Goal: Information Seeking & Learning: Learn about a topic

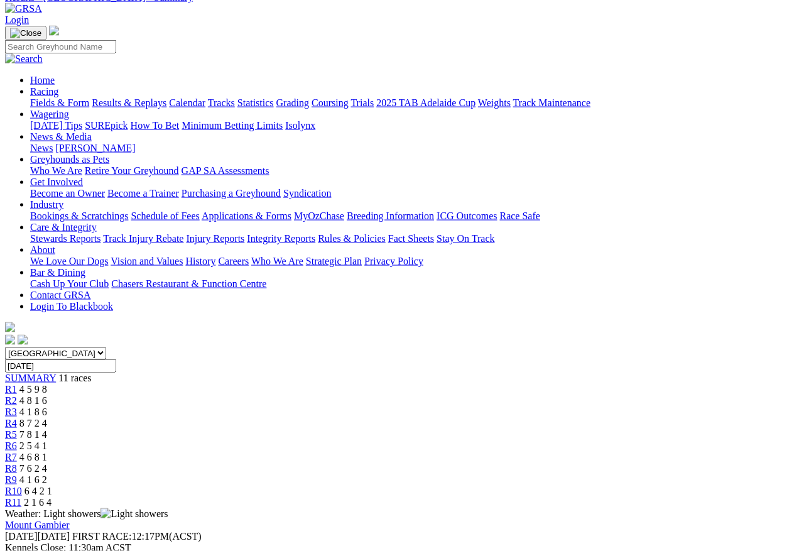
scroll to position [64, 0]
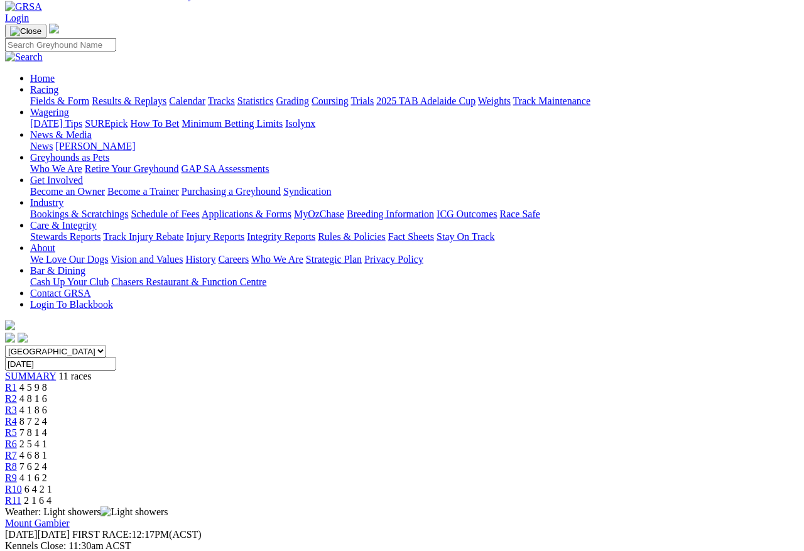
click at [17, 382] on span "R1" at bounding box center [11, 387] width 12 height 11
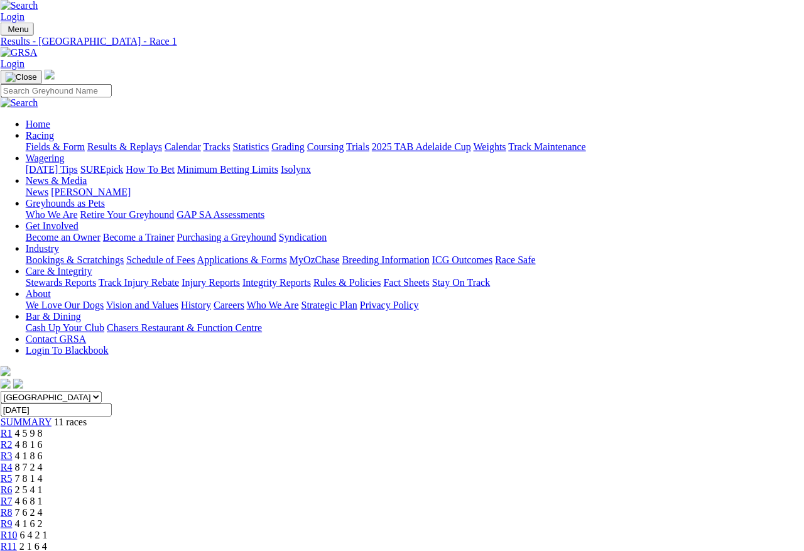
scroll to position [0, 4]
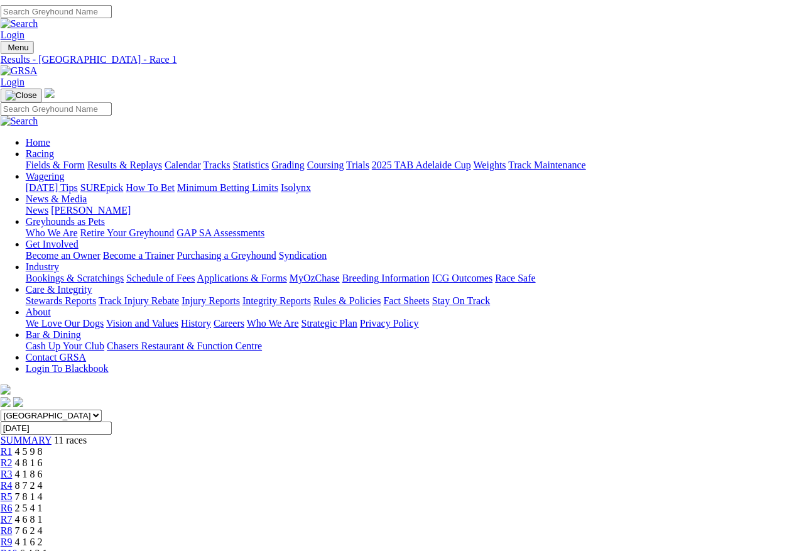
click at [13, 457] on link "R2" at bounding box center [7, 462] width 12 height 11
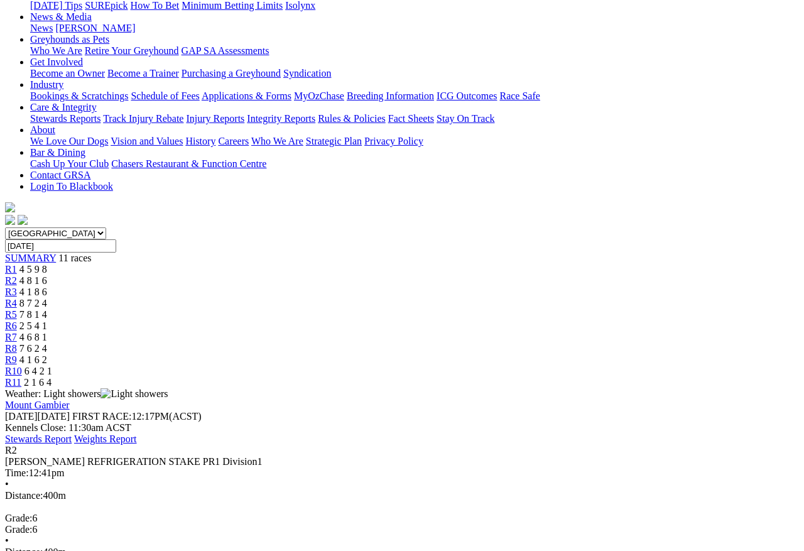
scroll to position [183, 0]
click at [17, 286] on span "R3" at bounding box center [11, 291] width 12 height 11
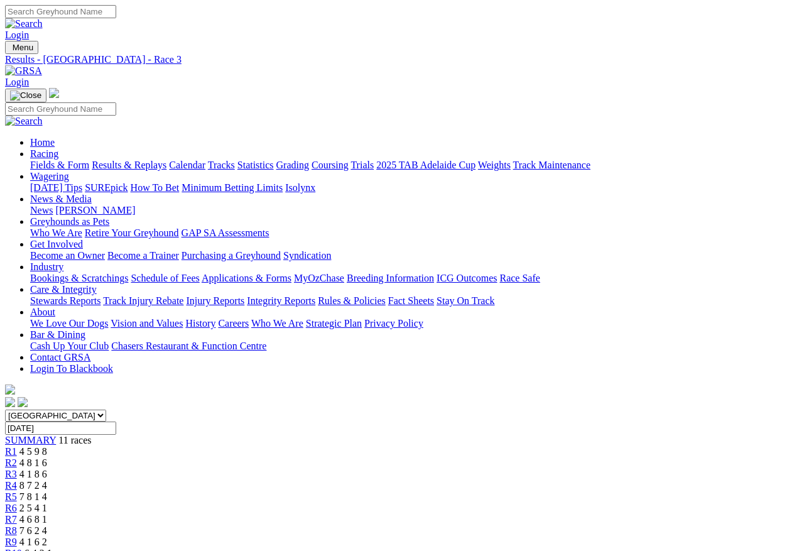
click at [17, 480] on link "R4" at bounding box center [11, 485] width 12 height 11
click at [17, 491] on span "R5" at bounding box center [11, 496] width 12 height 11
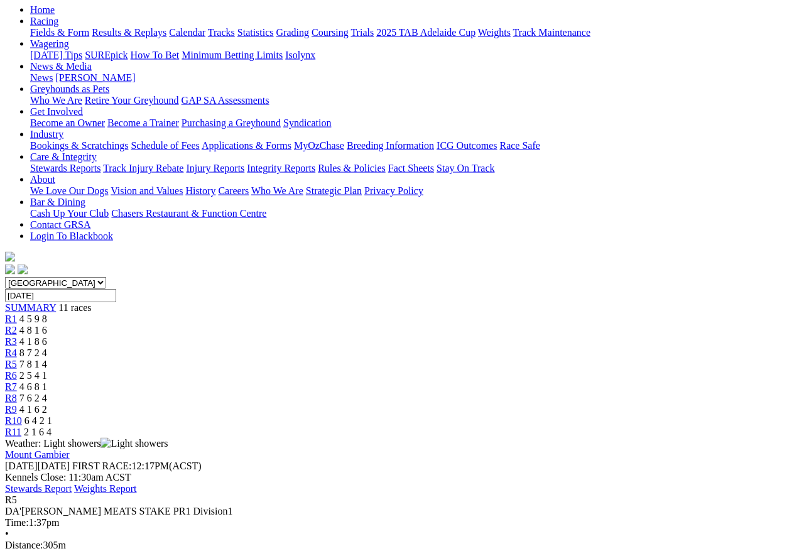
scroll to position [133, 0]
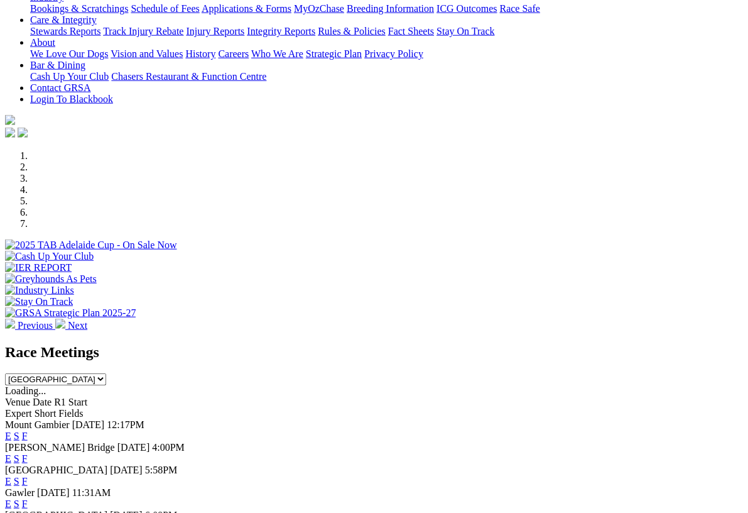
scroll to position [249, 0]
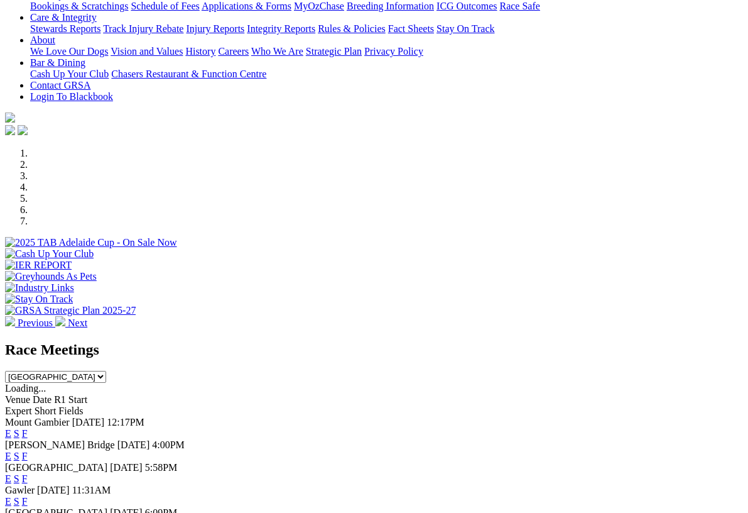
click at [28, 428] on link "F" at bounding box center [25, 433] width 6 height 11
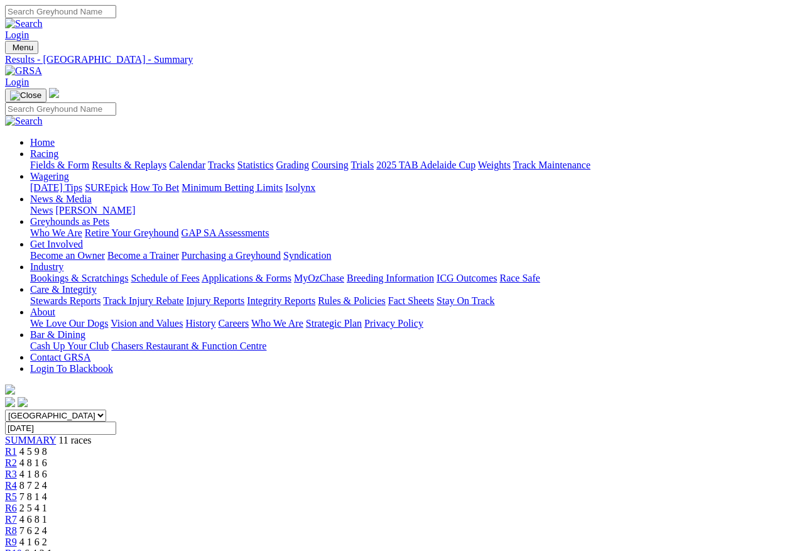
scroll to position [6, 0]
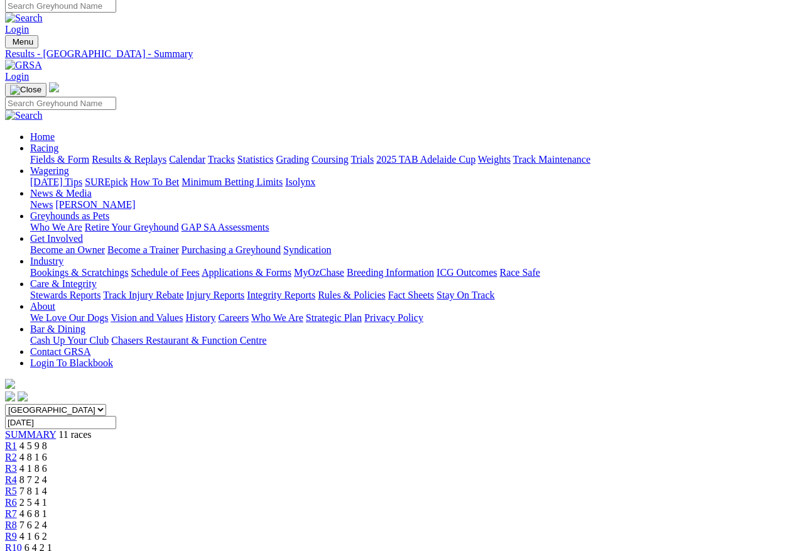
click at [17, 497] on span "R6" at bounding box center [11, 502] width 12 height 11
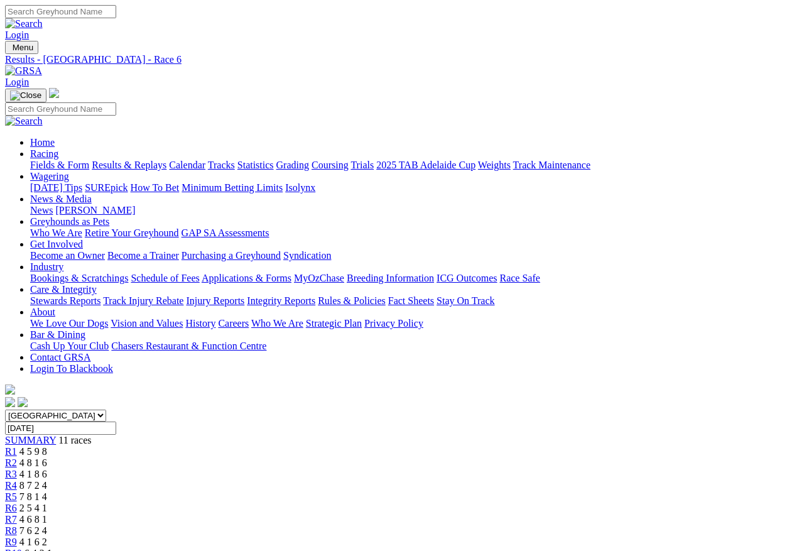
click at [17, 491] on span "R7" at bounding box center [11, 519] width 12 height 11
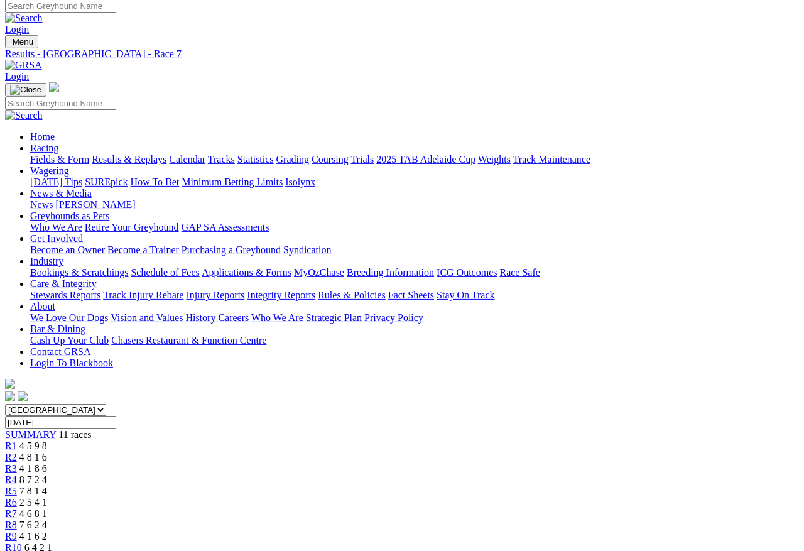
click at [17, 519] on link "R8" at bounding box center [11, 524] width 12 height 11
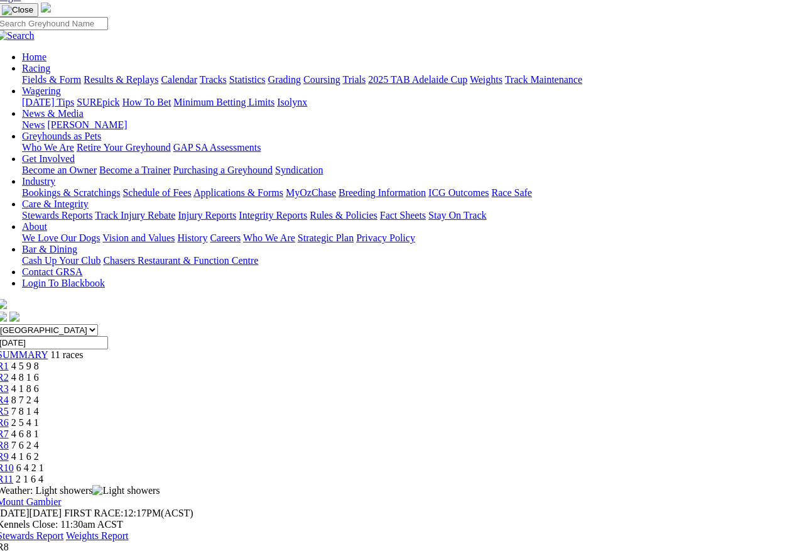
scroll to position [0, 8]
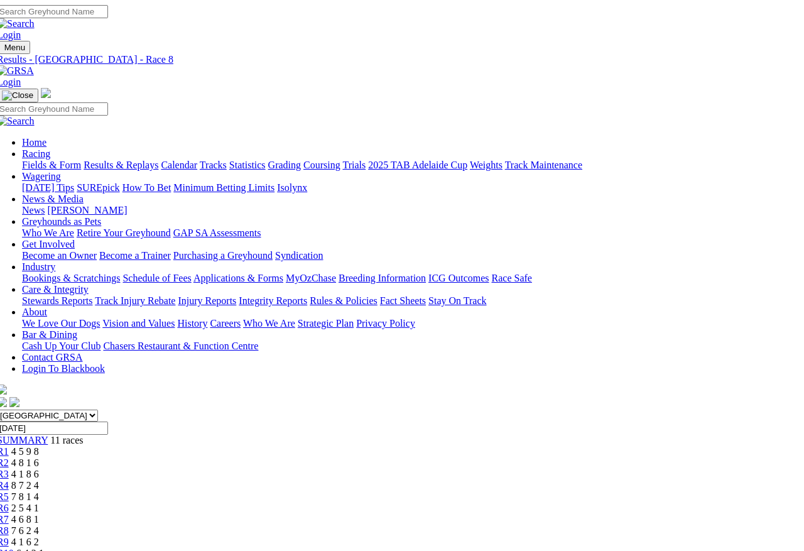
click at [9, 536] on span "R9" at bounding box center [3, 541] width 12 height 11
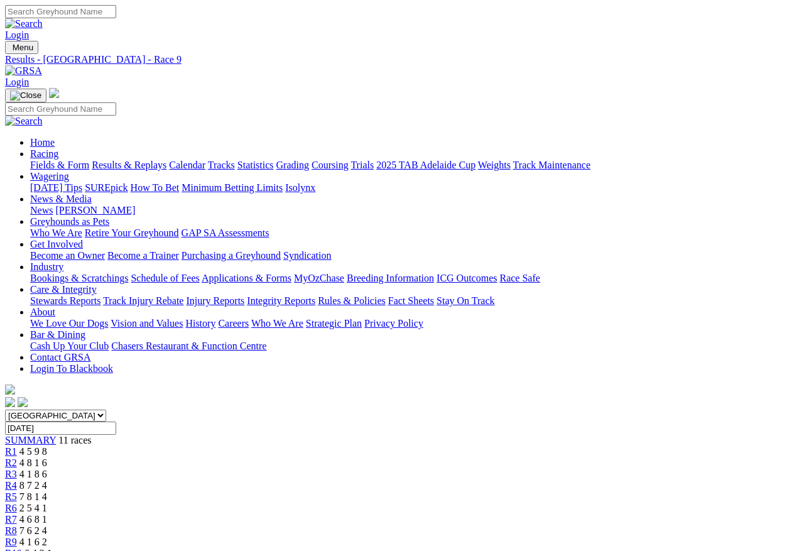
click at [22, 491] on span "R10" at bounding box center [13, 553] width 17 height 11
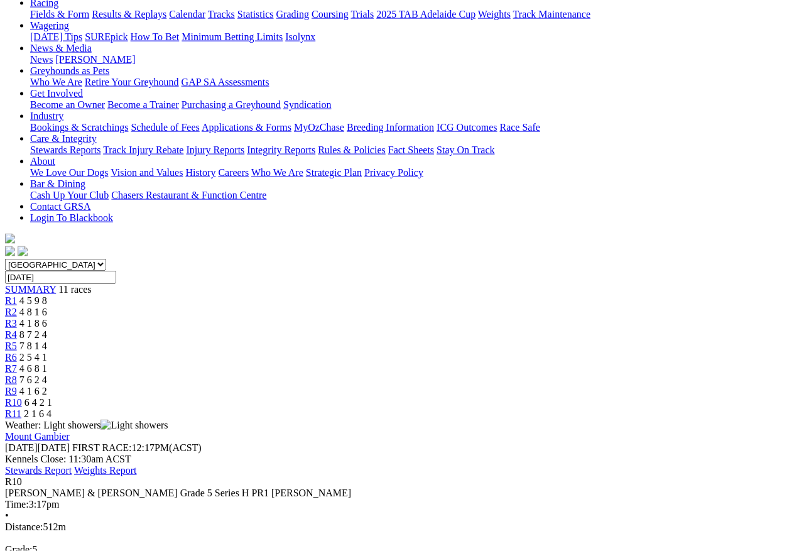
scroll to position [152, 0]
click at [21, 407] on link "R11" at bounding box center [13, 412] width 16 height 11
click at [21, 407] on span "R11" at bounding box center [13, 412] width 16 height 11
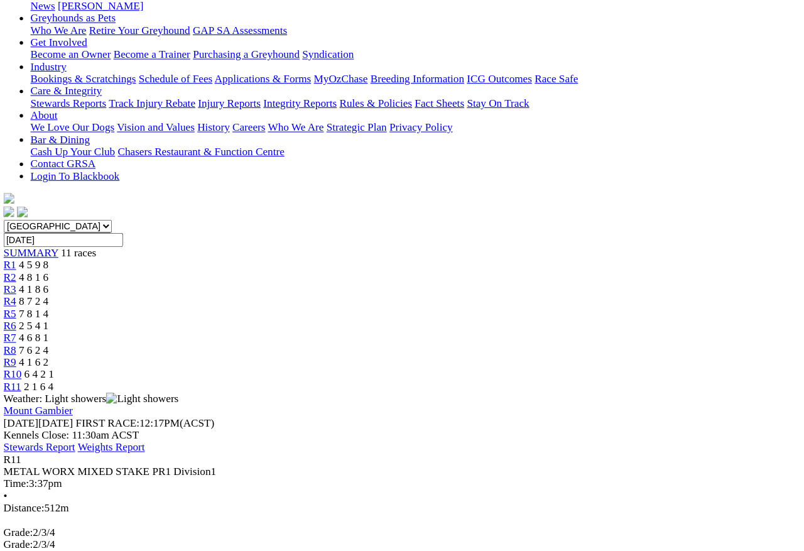
scroll to position [189, 0]
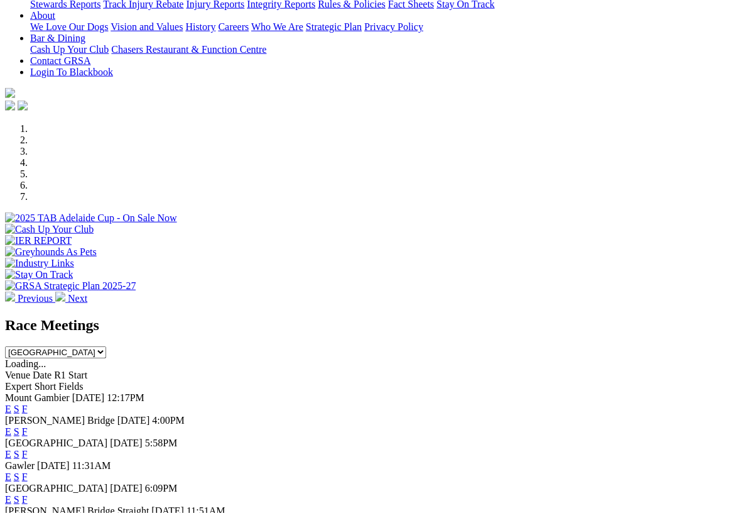
scroll to position [274, 0]
click at [28, 425] on link "F" at bounding box center [25, 430] width 6 height 11
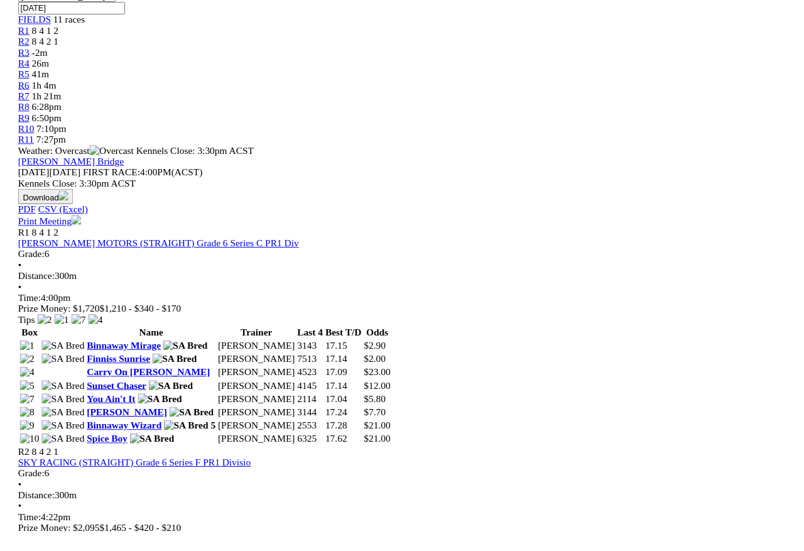
scroll to position [423, 0]
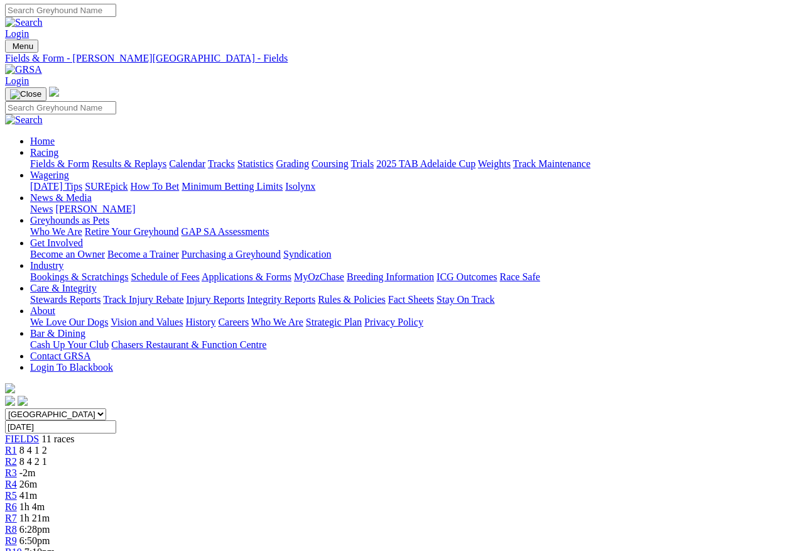
scroll to position [0, 0]
